Goal: Transaction & Acquisition: Purchase product/service

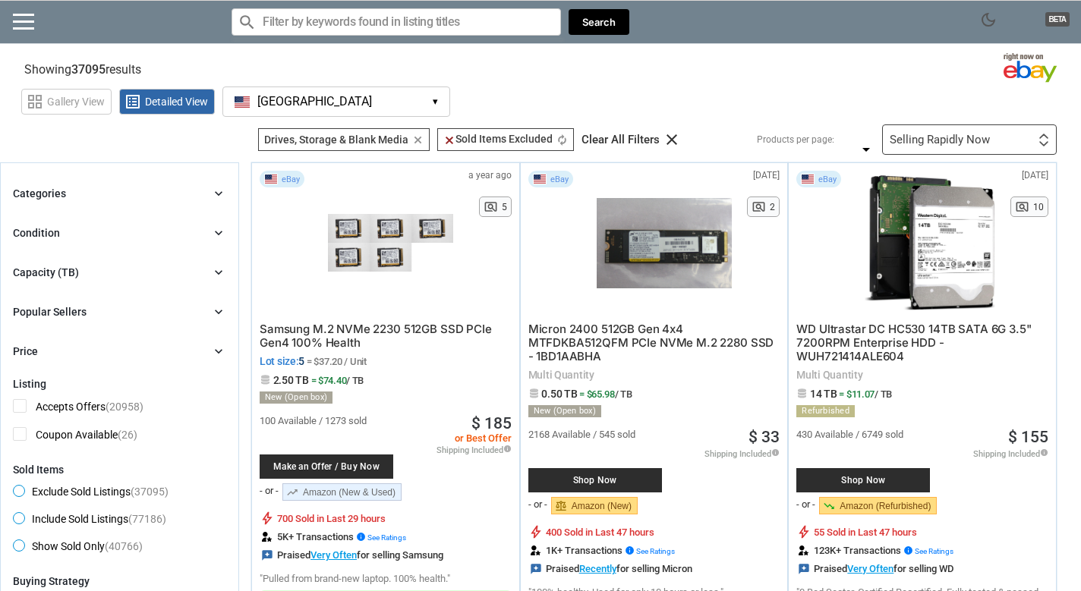
click at [714, 95] on div "grid_view Gallery View list_alt Detailed View [GEOGRAPHIC_DATA] [GEOGRAPHIC_DAT…" at bounding box center [551, 99] width 1060 height 35
click at [426, 27] on input "Search for models" at bounding box center [395, 21] width 329 height 27
click at [722, 87] on div "grid_view Gallery View list_alt Detailed View [GEOGRAPHIC_DATA] [GEOGRAPHIC_DAT…" at bounding box center [551, 99] width 1060 height 35
click at [417, 25] on input "Search for models" at bounding box center [395, 21] width 329 height 27
type input "fantikk"
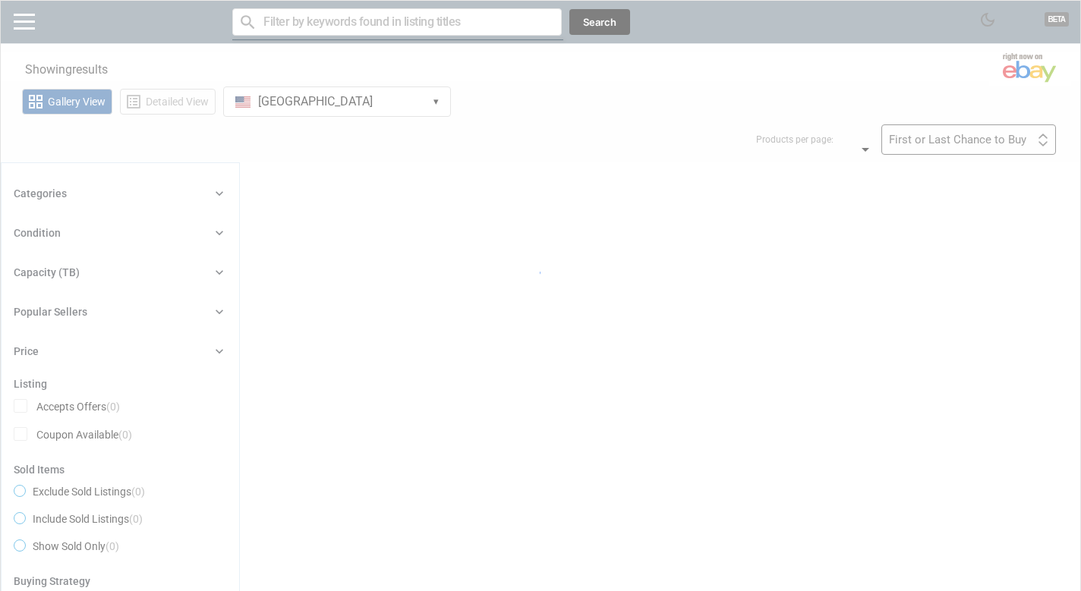
click at [370, 22] on div at bounding box center [540, 295] width 1081 height 591
click at [349, 27] on div at bounding box center [540, 295] width 1081 height 591
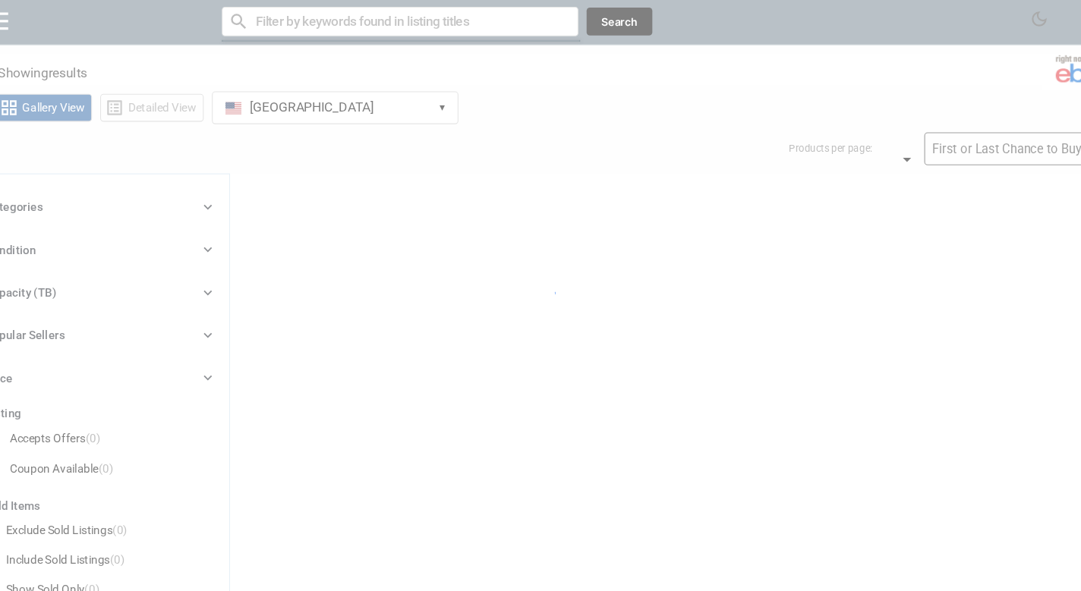
drag, startPoint x: 357, startPoint y: 26, endPoint x: 330, endPoint y: 24, distance: 27.4
click at [331, 24] on div at bounding box center [540, 295] width 1081 height 591
click at [330, 24] on div at bounding box center [540, 295] width 1081 height 591
click at [314, 24] on div at bounding box center [540, 295] width 1081 height 591
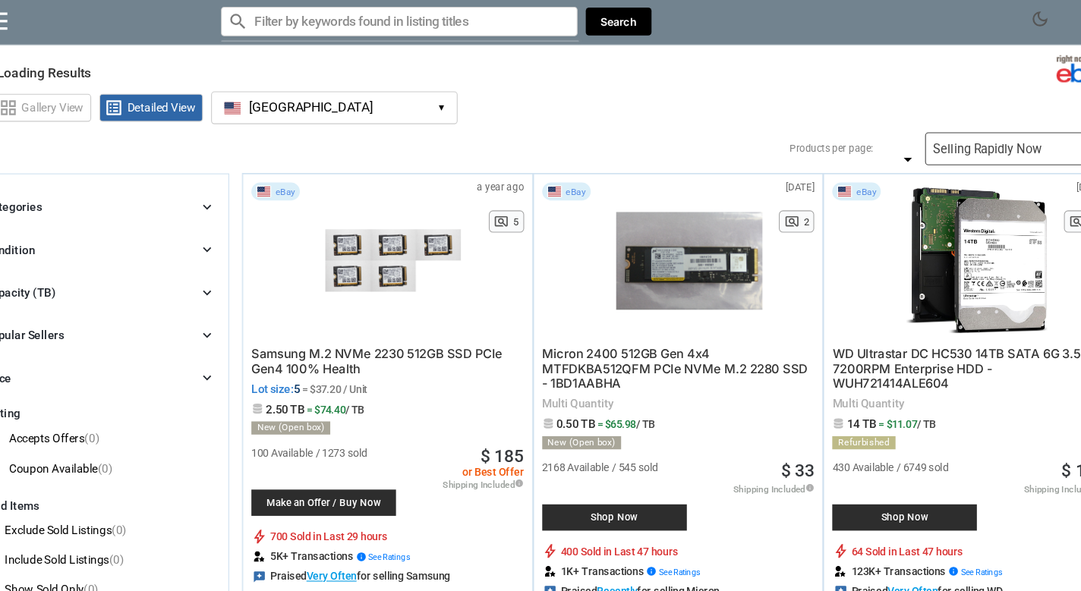
click at [373, 19] on input "Search for models" at bounding box center [395, 21] width 329 height 27
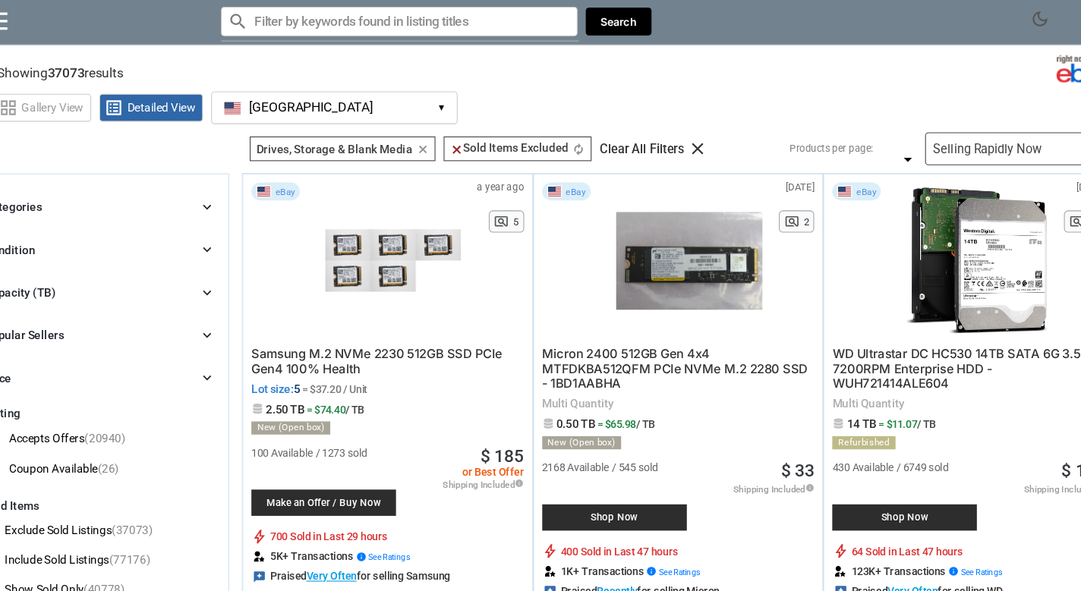
click at [373, 19] on input "Search for models" at bounding box center [395, 21] width 329 height 27
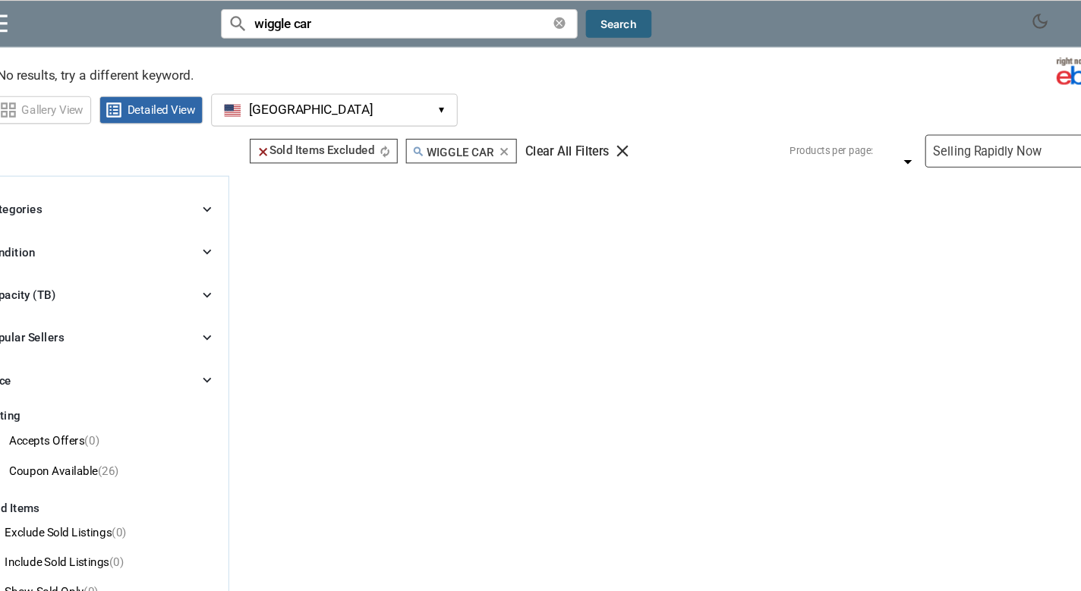
type input "wiggle car"
click at [569, 25] on button "Search" at bounding box center [599, 22] width 61 height 27
